Goal: Task Accomplishment & Management: Manage account settings

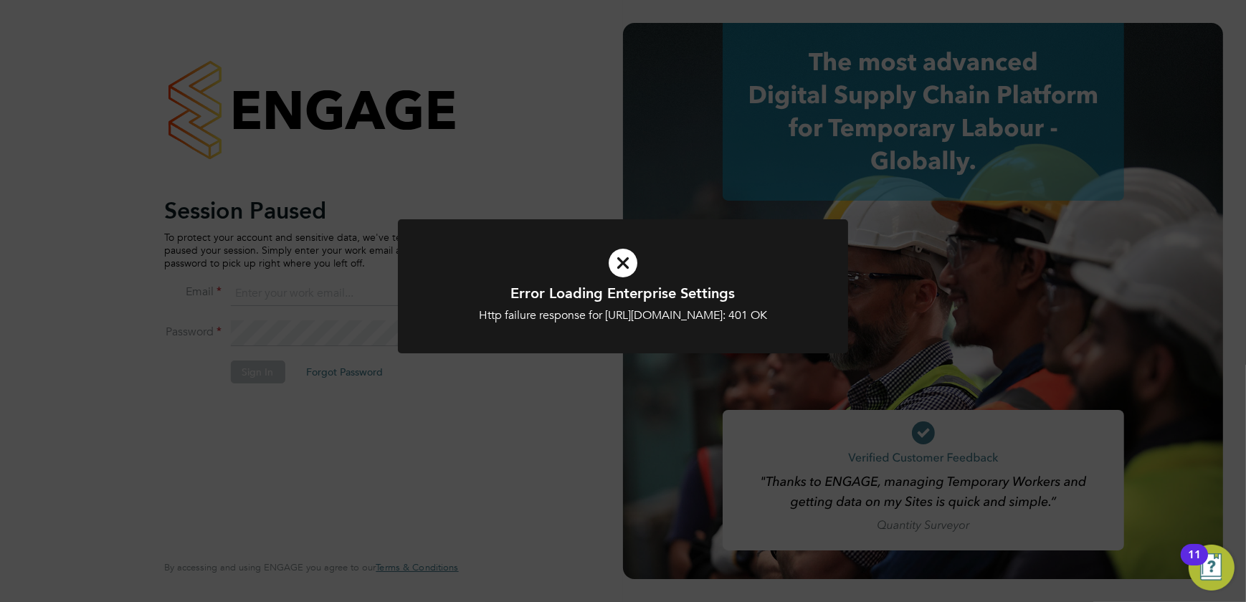
type input "shaun@simcott.co.uk"
click at [328, 397] on div "Error Loading Enterprise Settings Http failure response for https://simcott.app…" at bounding box center [623, 301] width 1246 height 602
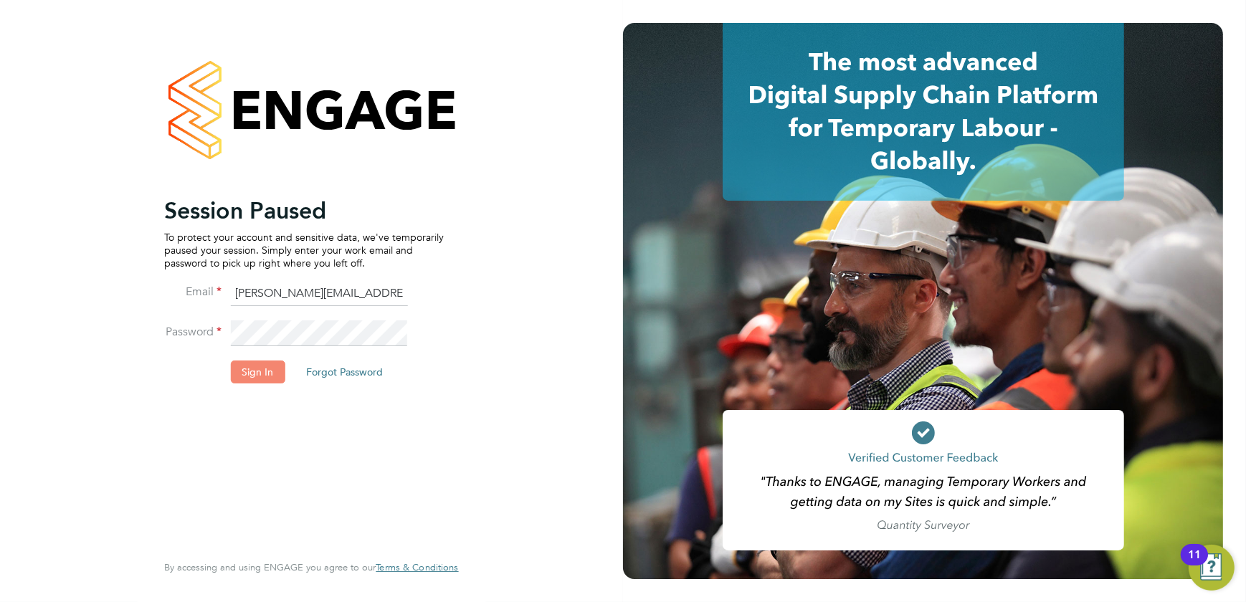
click at [257, 369] on button "Sign In" at bounding box center [257, 372] width 54 height 23
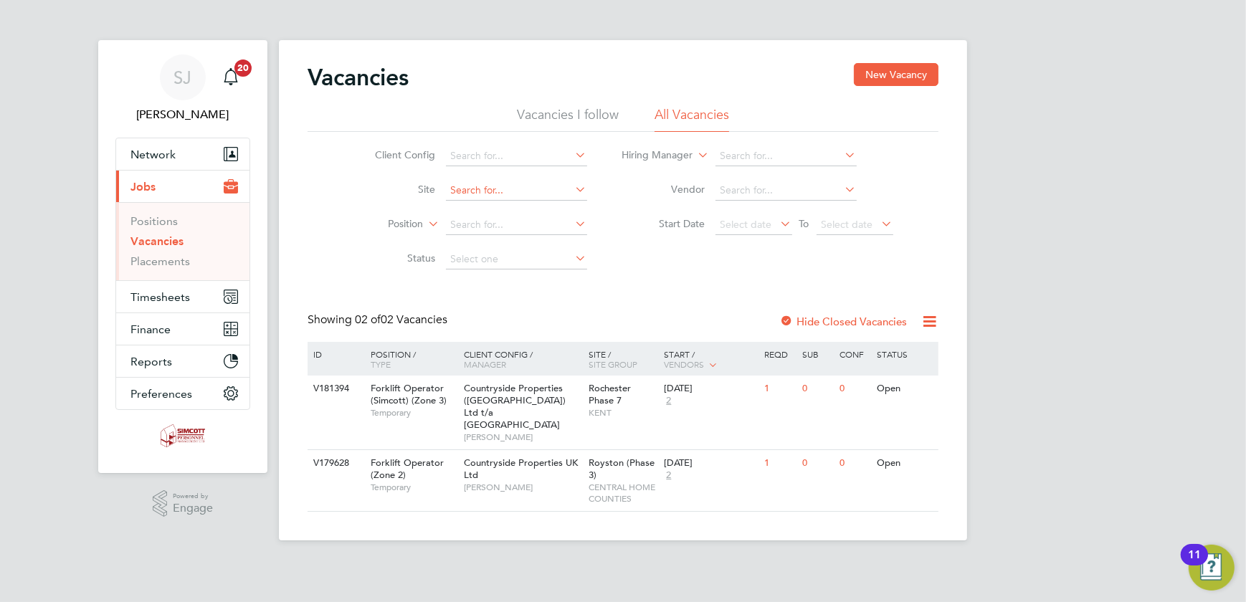
click at [493, 187] on input at bounding box center [516, 191] width 141 height 20
click at [508, 213] on li "Clapham Park B01" at bounding box center [516, 209] width 142 height 19
type input "Clapham Park B01"
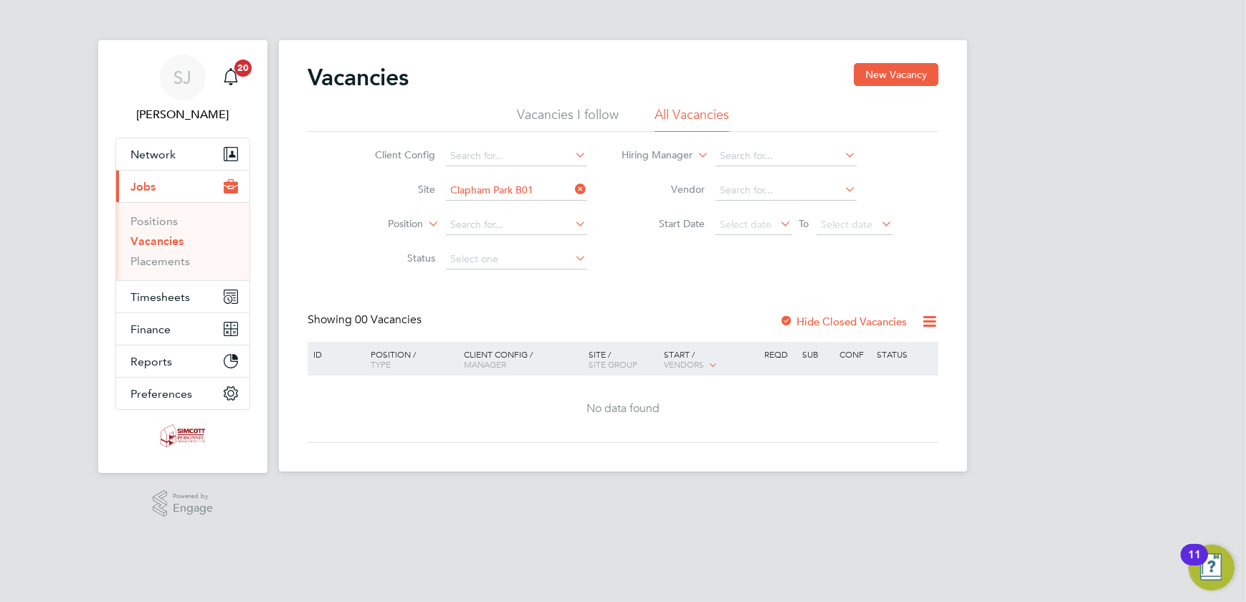
click at [832, 320] on label "Hide Closed Vacancies" at bounding box center [843, 322] width 128 height 14
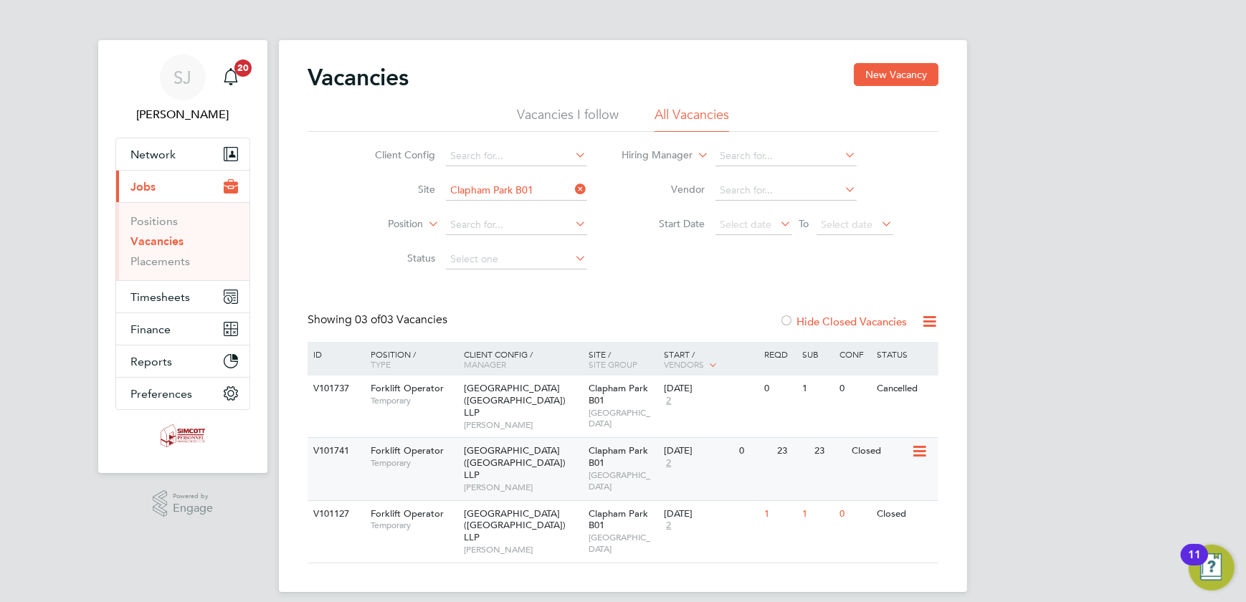
click at [649, 480] on span "WEST LONDON" at bounding box center [623, 481] width 68 height 22
click at [154, 295] on span "Timesheets" at bounding box center [159, 297] width 59 height 14
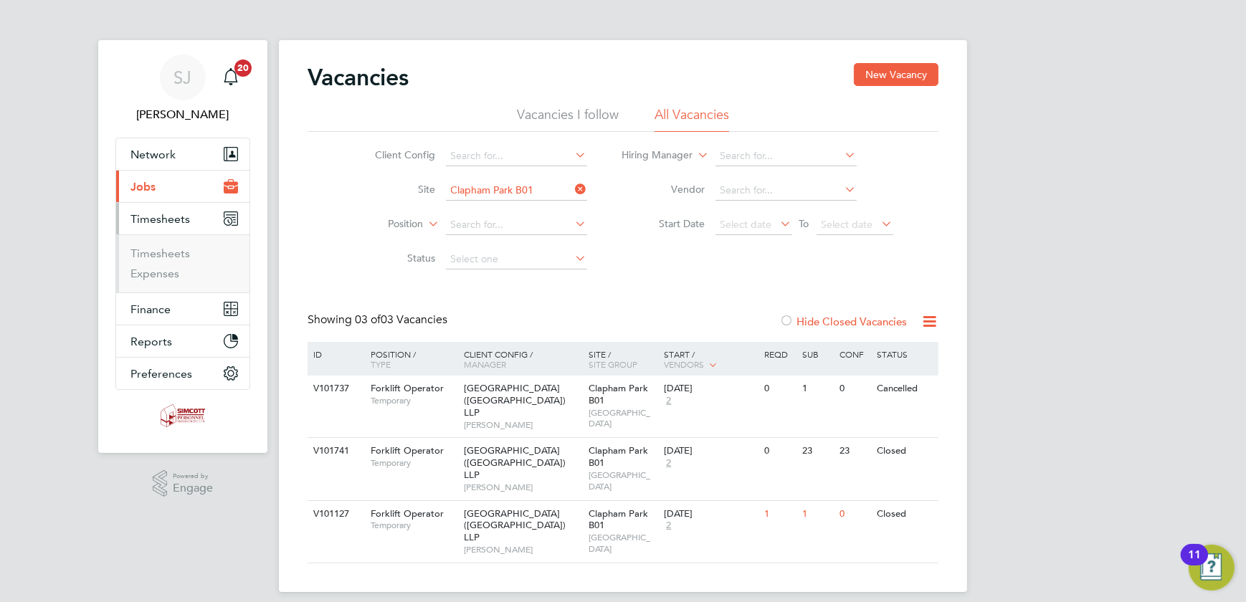
click at [166, 244] on ul "Timesheets Expenses" at bounding box center [182, 263] width 133 height 58
click at [160, 252] on link "Timesheets" at bounding box center [159, 254] width 59 height 14
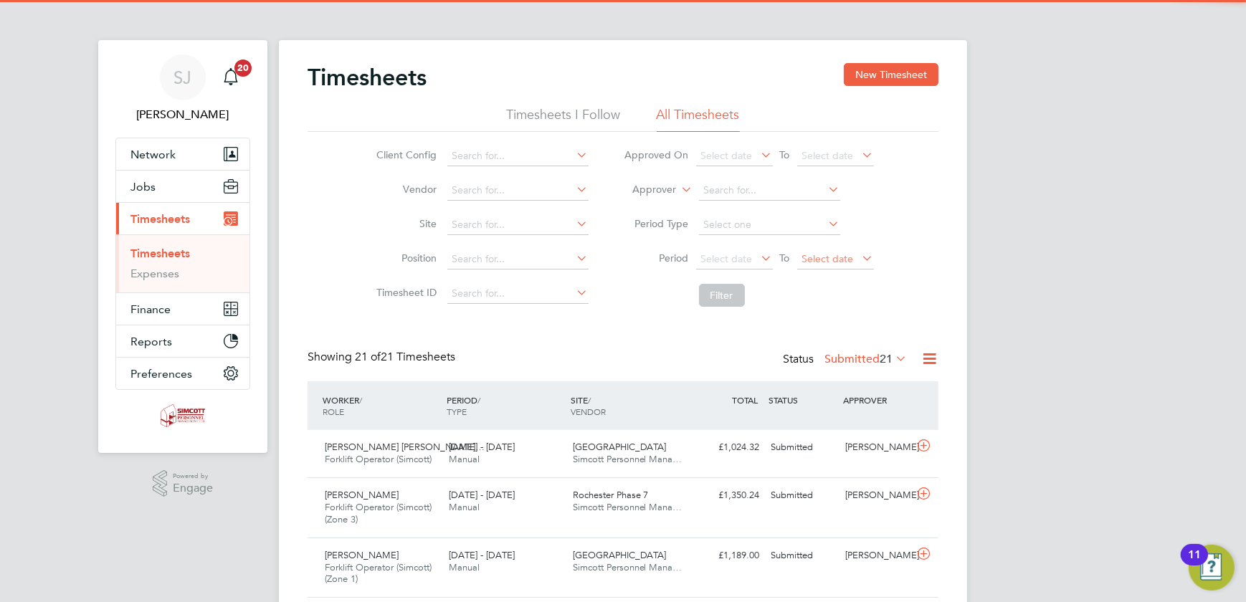
click at [828, 259] on span "Select date" at bounding box center [828, 258] width 52 height 13
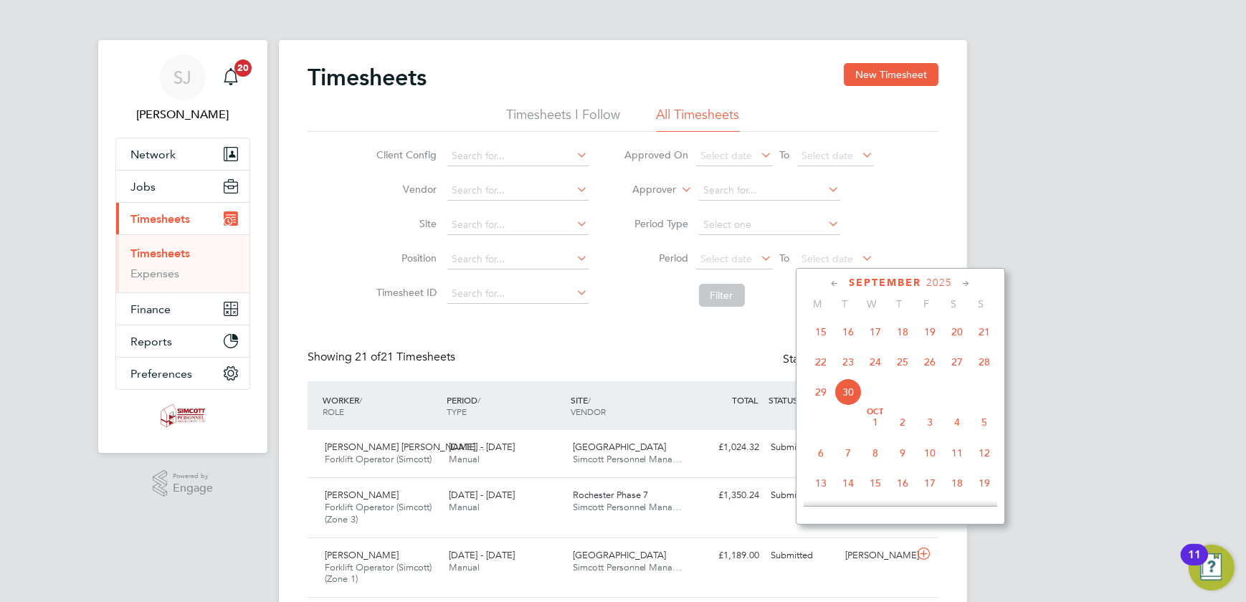
click at [988, 369] on span "28" at bounding box center [984, 361] width 27 height 27
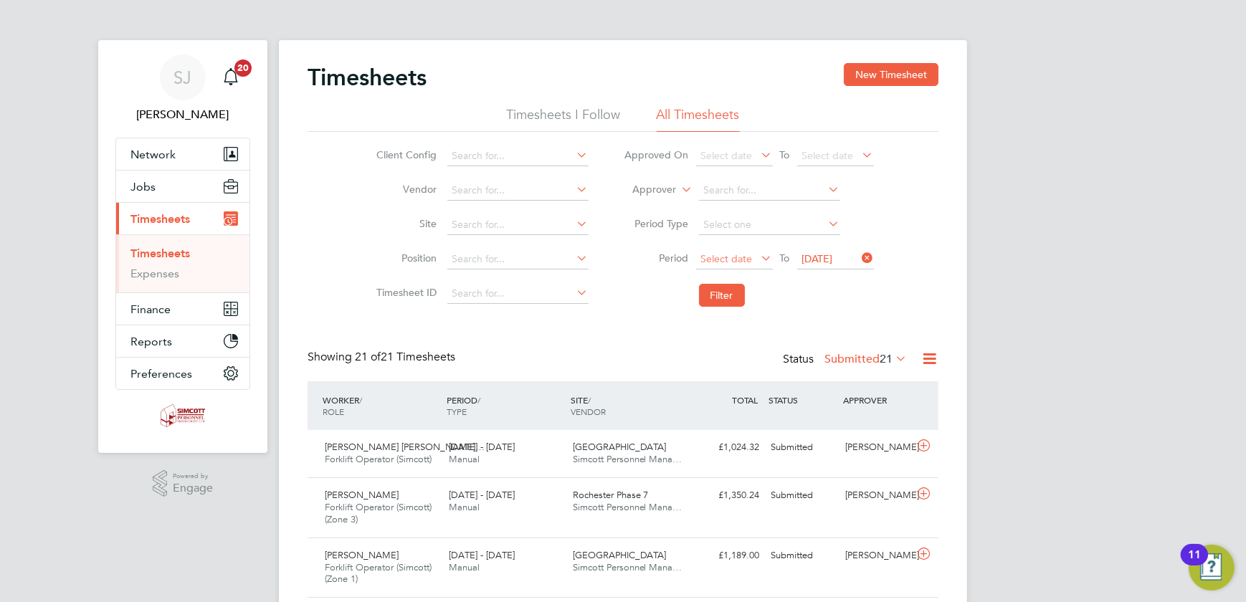
click at [744, 260] on span "Select date" at bounding box center [727, 258] width 52 height 13
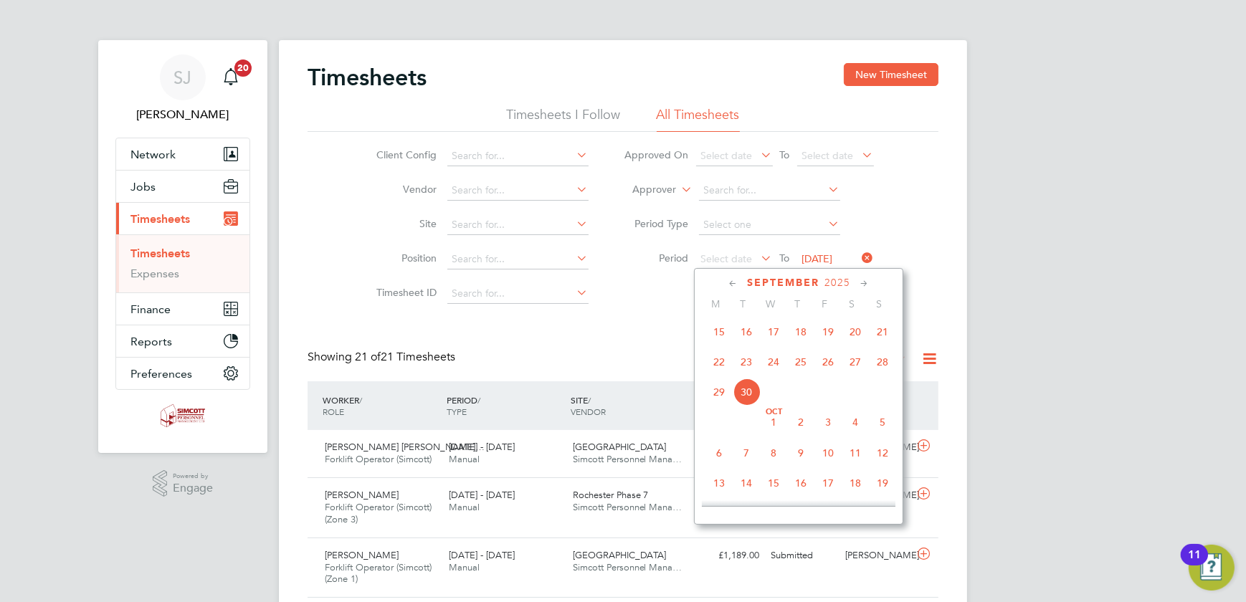
click at [728, 362] on span "22" at bounding box center [718, 361] width 27 height 27
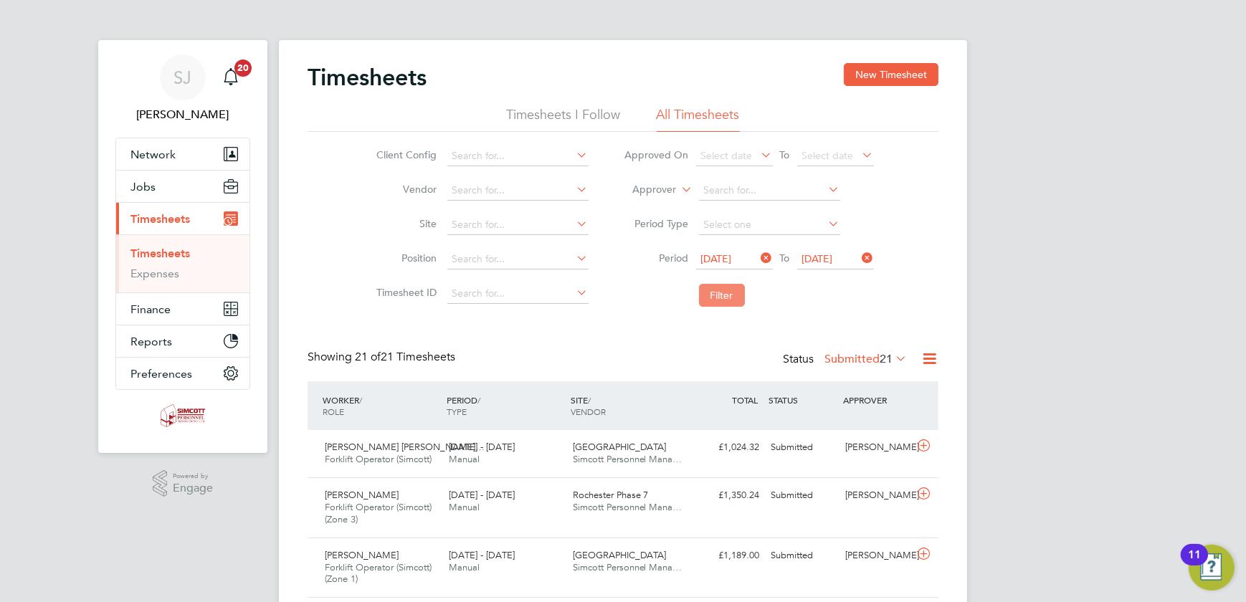
click at [736, 302] on button "Filter" at bounding box center [722, 295] width 46 height 23
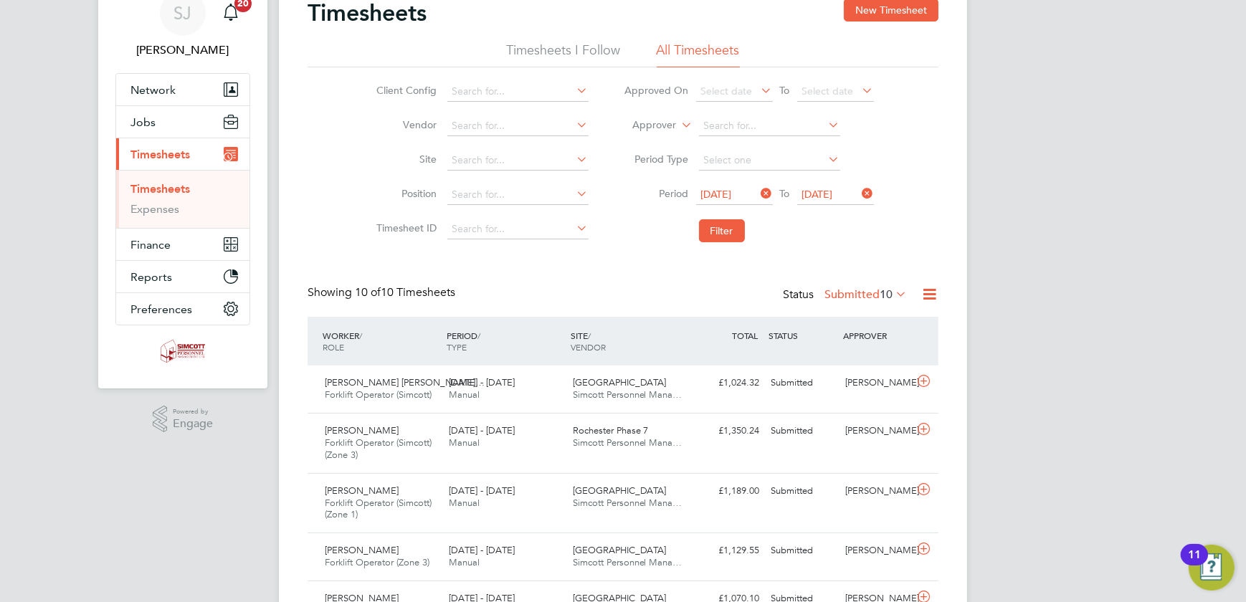
click at [860, 290] on label "Submitted 10" at bounding box center [865, 294] width 82 height 14
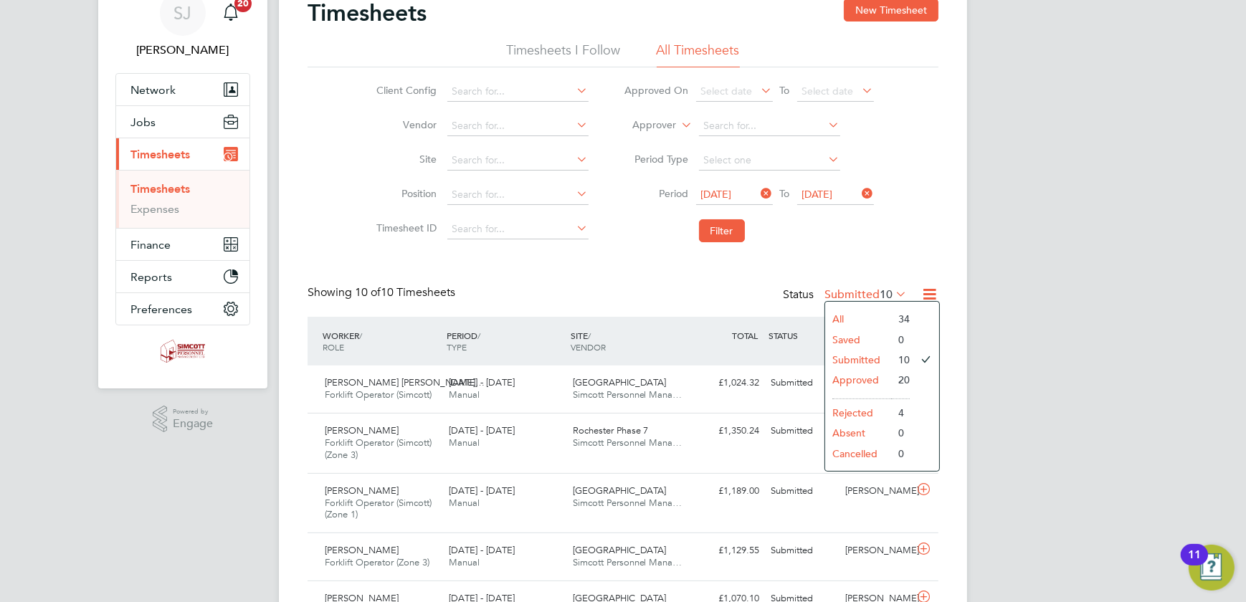
click at [852, 315] on li "All" at bounding box center [858, 319] width 66 height 20
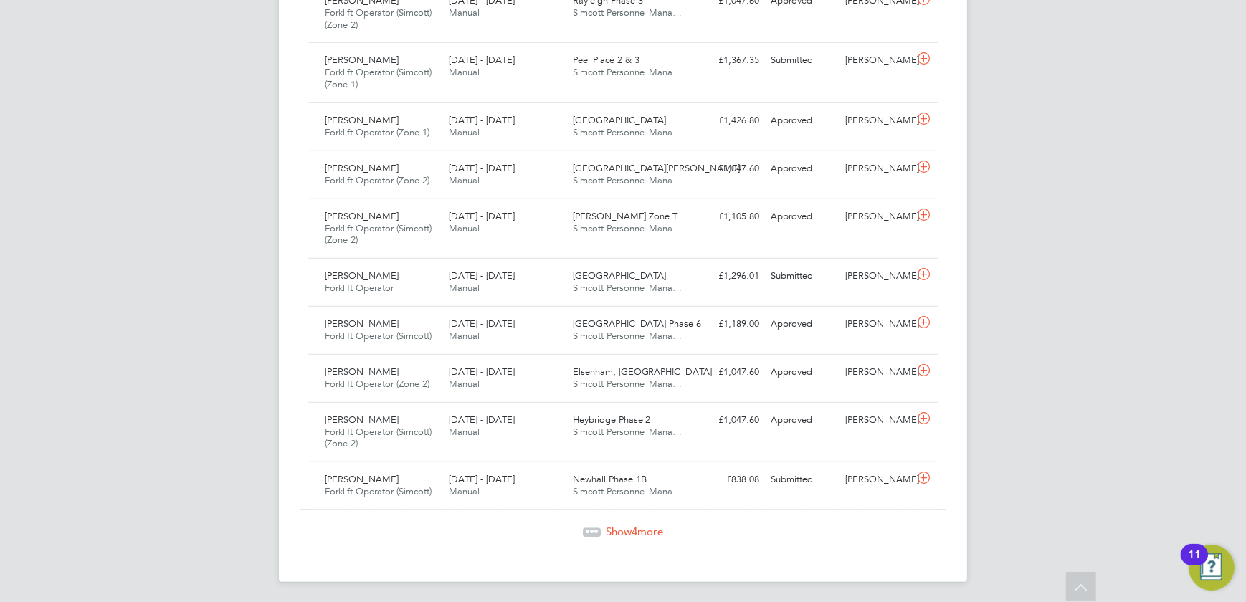
click at [646, 527] on span "Show 4 more" at bounding box center [634, 532] width 57 height 14
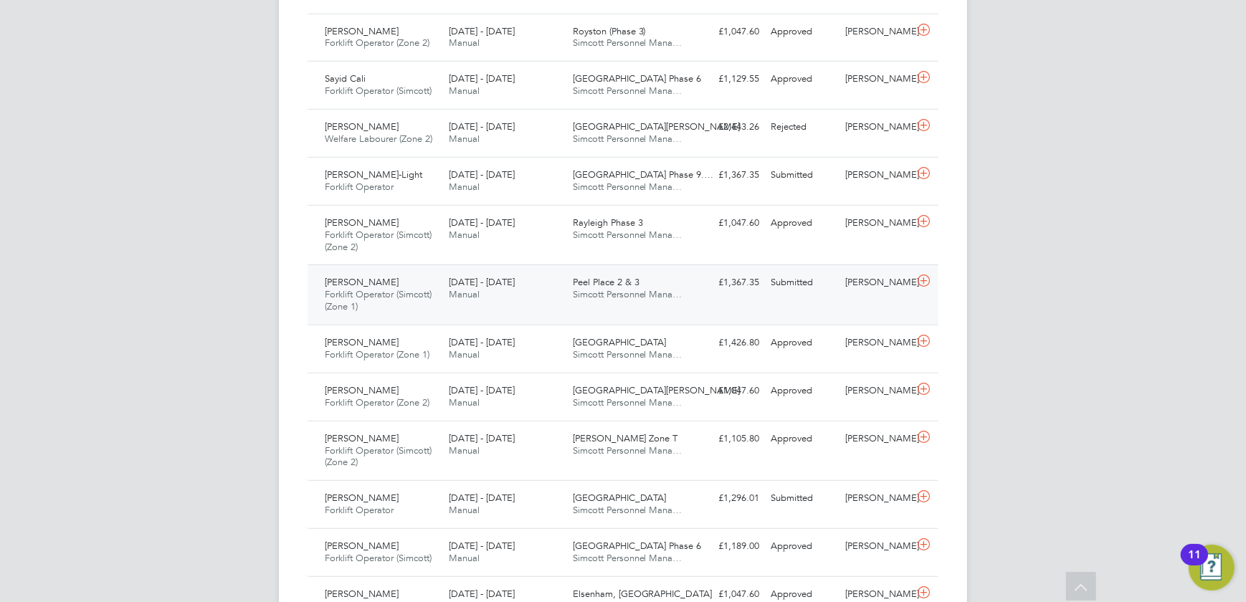
click at [616, 288] on span "Simcott Personnel Mana…" at bounding box center [628, 294] width 110 height 12
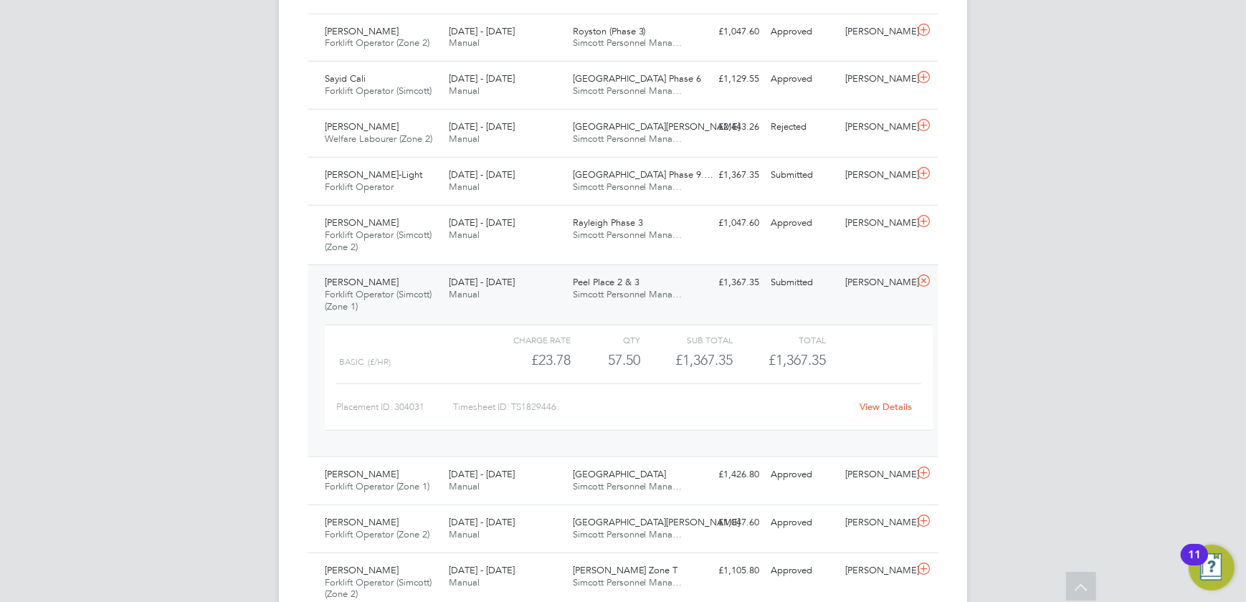
click at [877, 404] on link "View Details" at bounding box center [886, 407] width 52 height 12
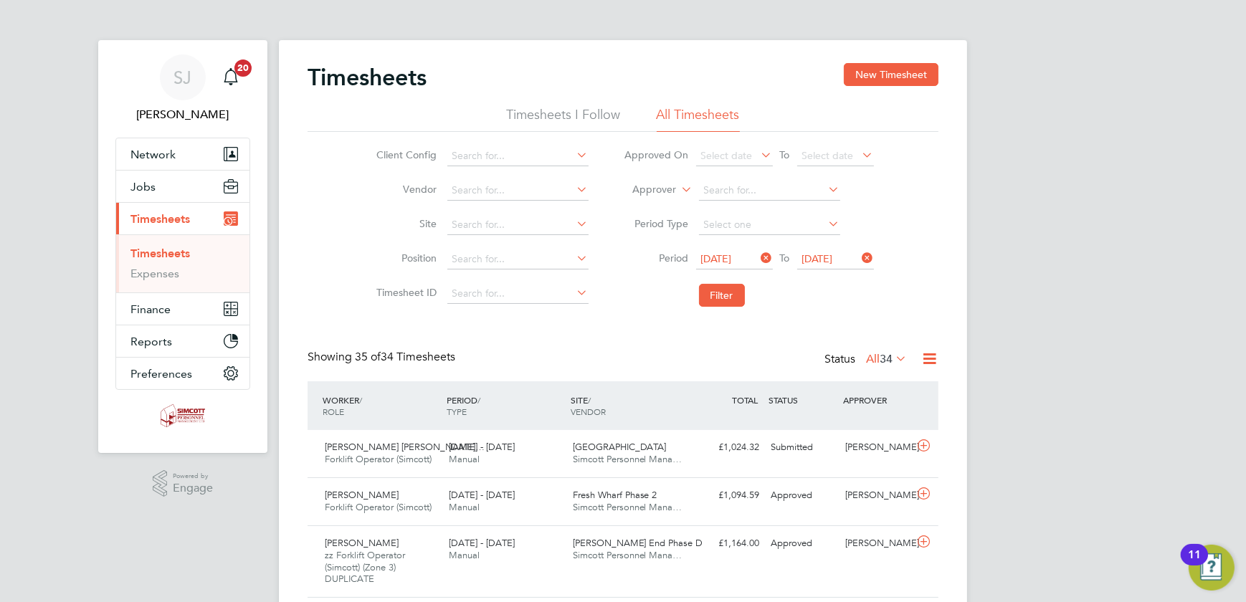
click at [875, 360] on label "All 34" at bounding box center [886, 359] width 41 height 14
click at [875, 422] on li "Submitted" at bounding box center [879, 424] width 66 height 20
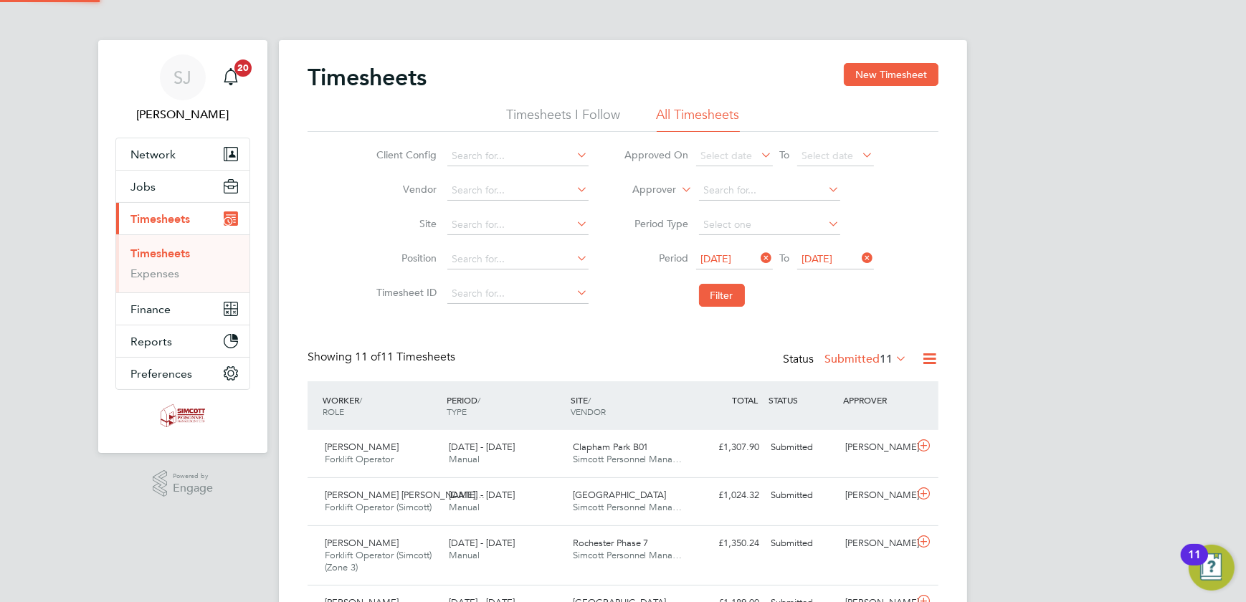
scroll to position [49, 124]
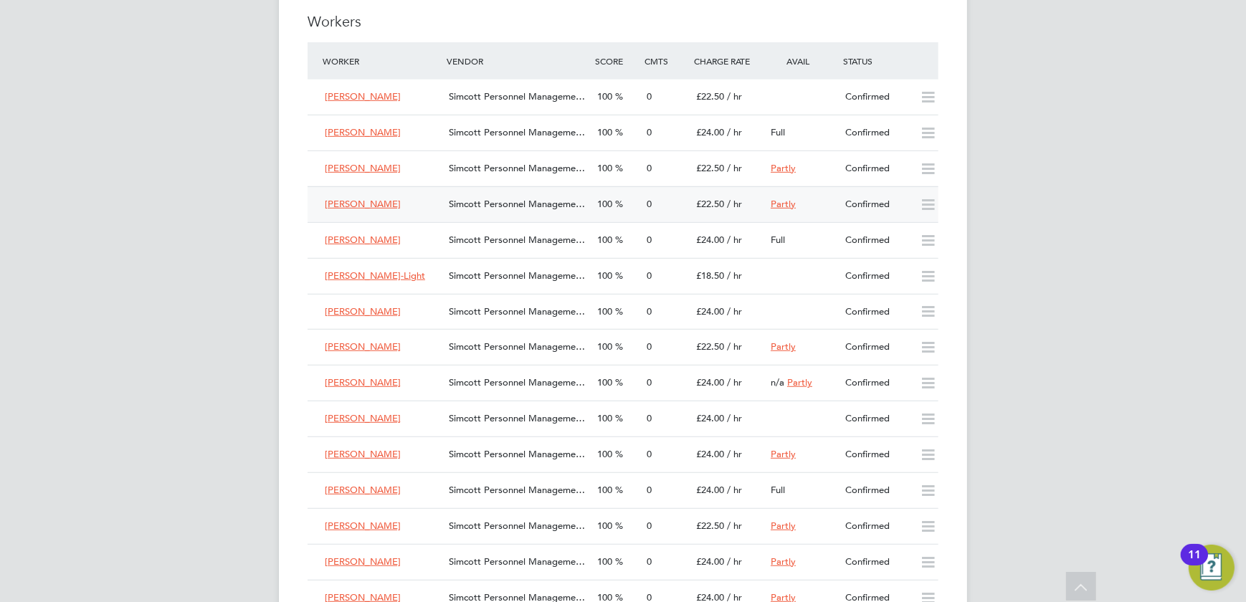
click at [661, 214] on div "0" at bounding box center [665, 205] width 49 height 24
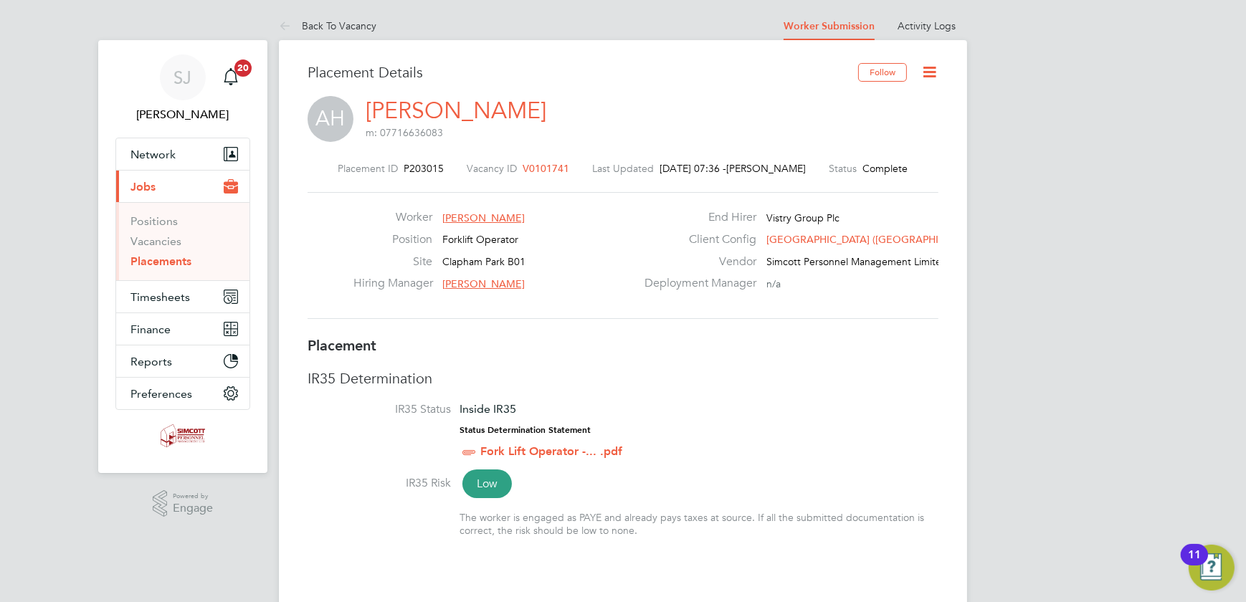
click at [928, 73] on icon at bounding box center [929, 72] width 18 height 18
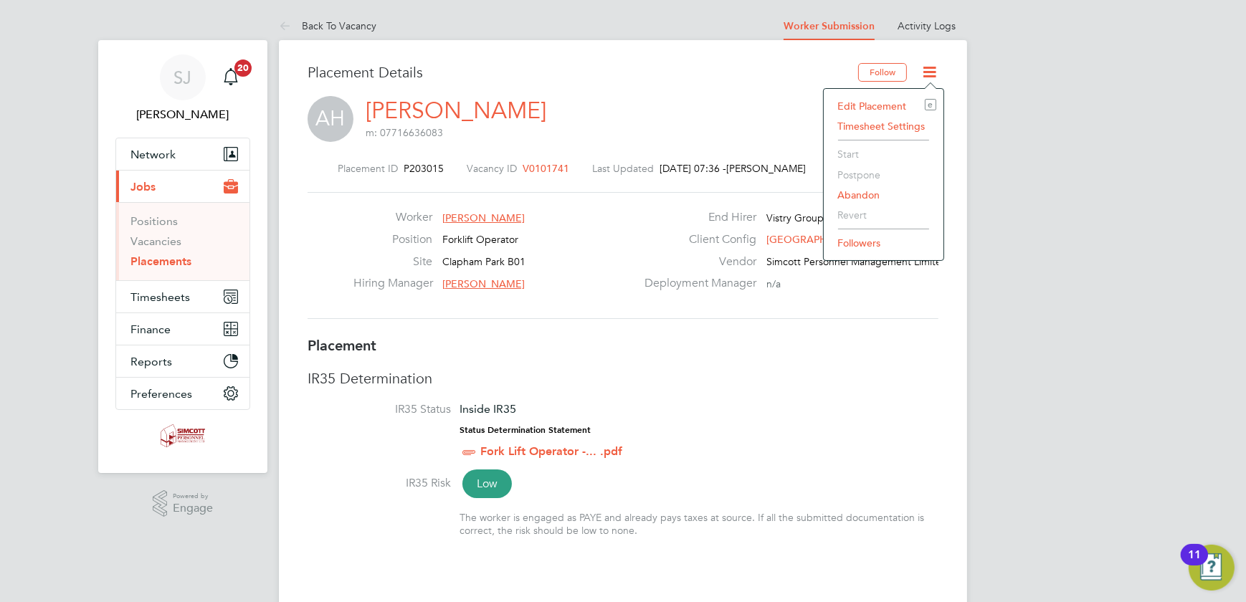
click at [875, 103] on li "Edit Placement e" at bounding box center [883, 106] width 105 height 20
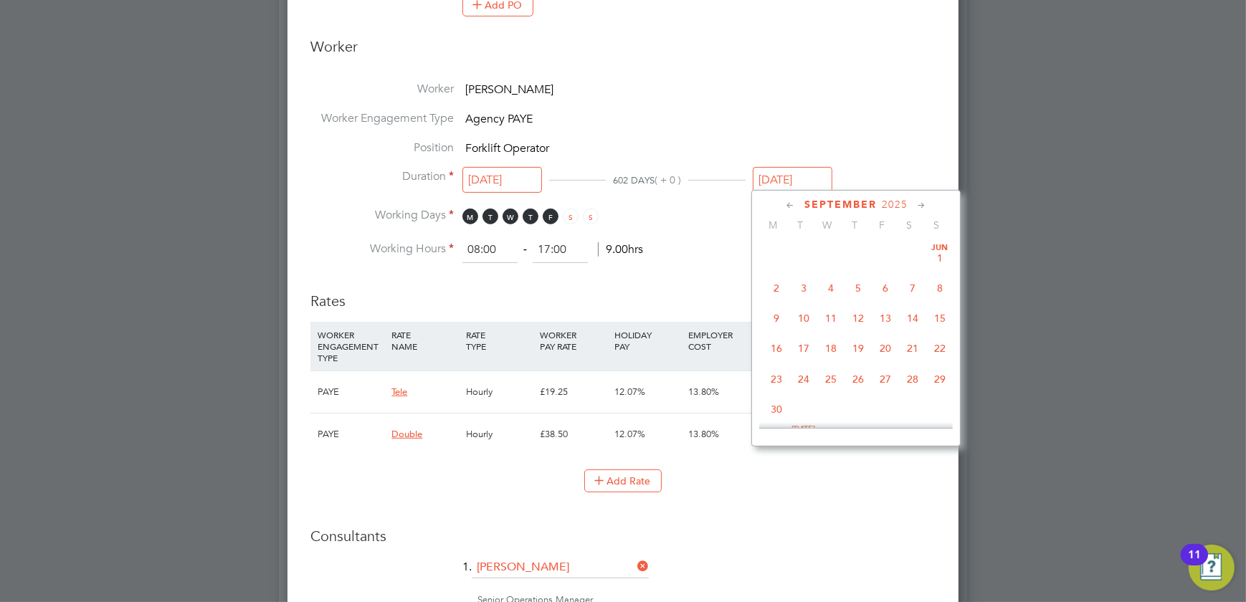
click at [813, 171] on input "21 Sep 2025" at bounding box center [793, 180] width 80 height 27
click at [941, 310] on span "26" at bounding box center [939, 296] width 27 height 27
type input "26 Jul 2026"
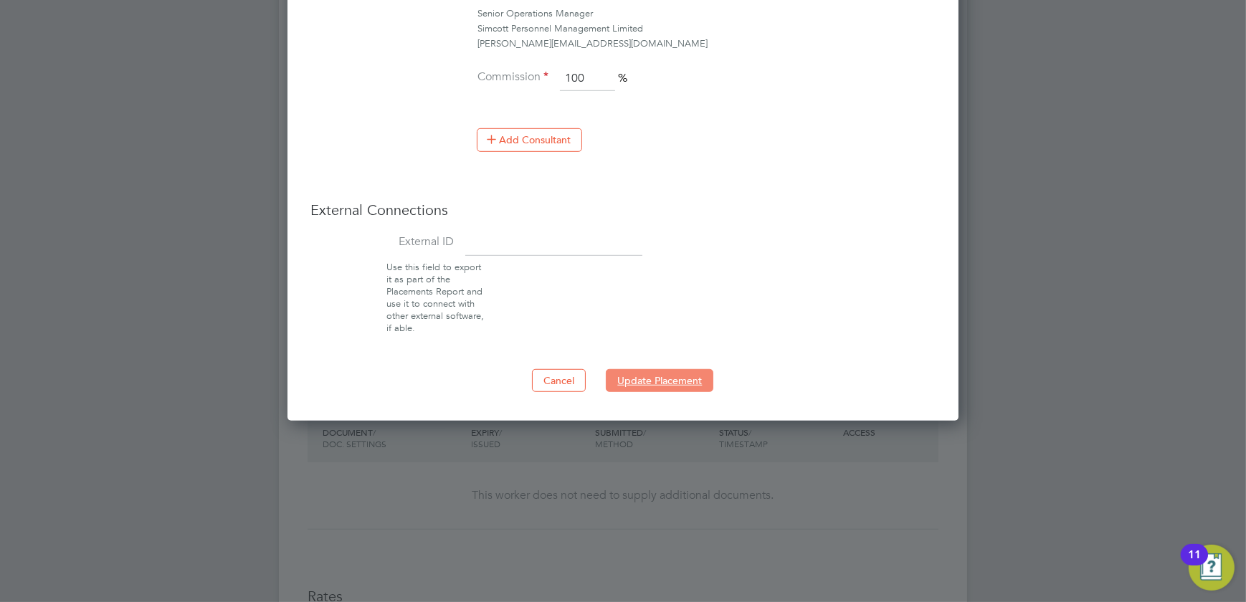
click at [680, 369] on button "Update Placement" at bounding box center [660, 380] width 108 height 23
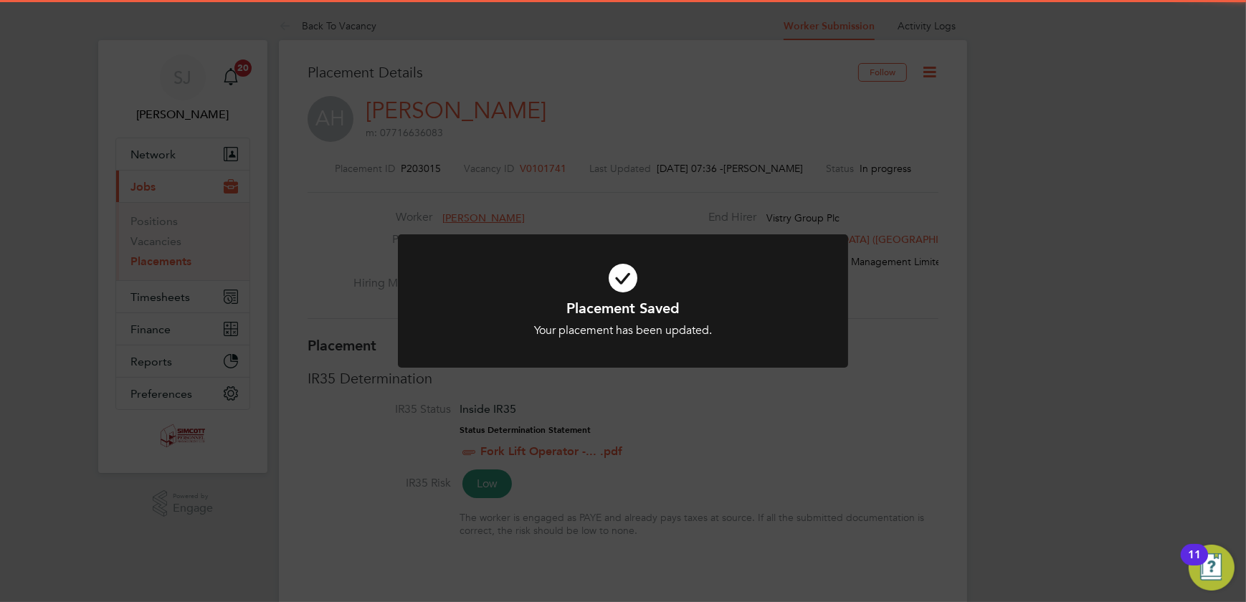
click at [949, 252] on div "Placement Saved Your placement has been updated. Cancel Okay" at bounding box center [623, 301] width 1246 height 602
